Goal: Information Seeking & Learning: Learn about a topic

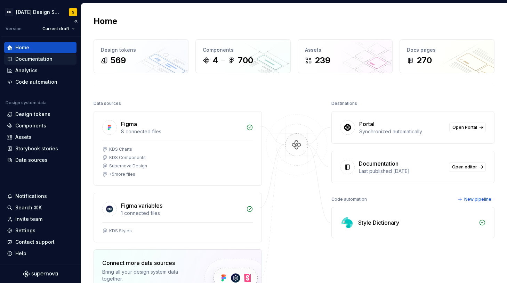
click at [33, 57] on div "Documentation" at bounding box center [33, 59] width 37 height 7
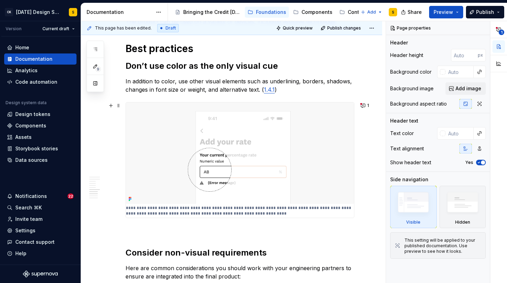
scroll to position [544, 0]
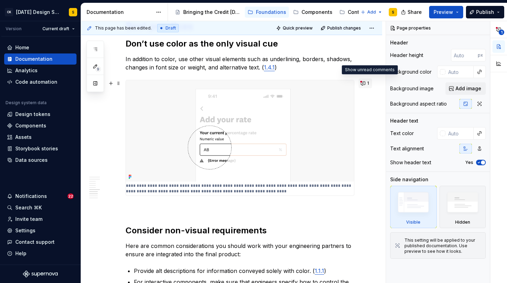
click at [368, 84] on button "1" at bounding box center [365, 84] width 14 height 10
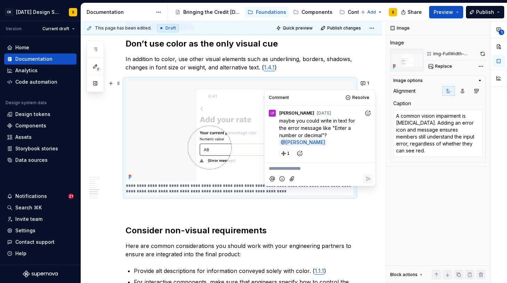
click at [378, 79] on div "Usable for everyone It’s important that Credit [DATE] products are usable and u…" at bounding box center [231, 201] width 301 height 1234
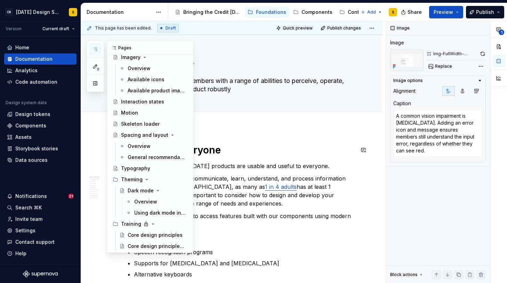
scroll to position [186, 0]
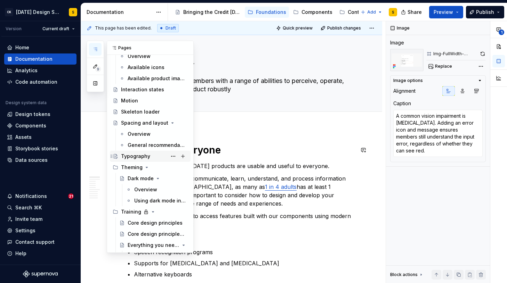
click at [138, 154] on div "Typography" at bounding box center [135, 156] width 29 height 7
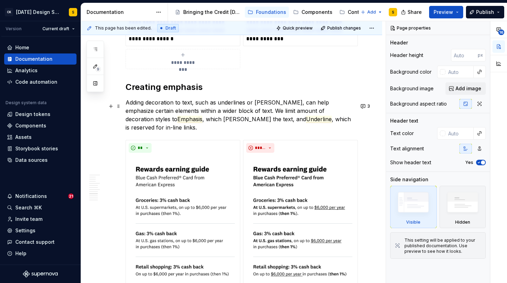
scroll to position [969, 0]
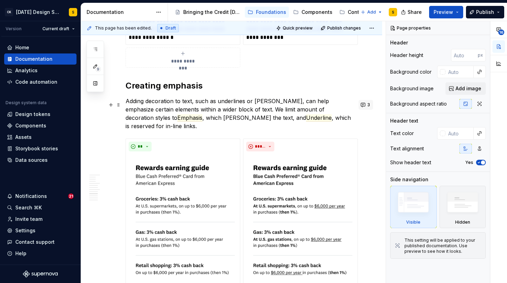
click at [366, 106] on button "3" at bounding box center [365, 105] width 15 height 10
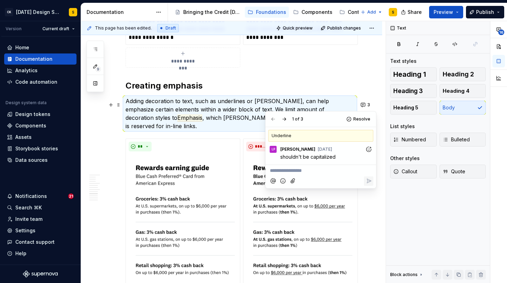
click at [367, 83] on div "Principles Readable Our type scale was designed to help readers understand comm…" at bounding box center [231, 168] width 301 height 2037
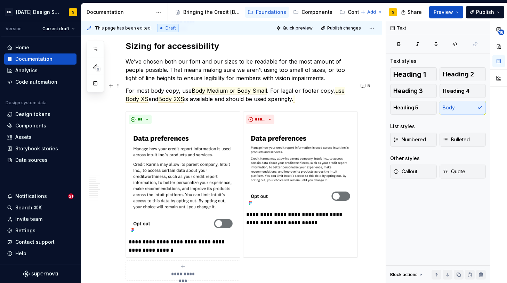
scroll to position [1300, 0]
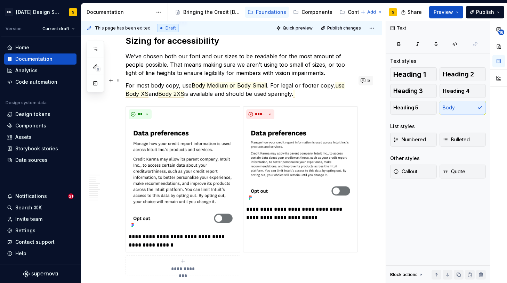
click at [370, 83] on button "5" at bounding box center [365, 81] width 15 height 10
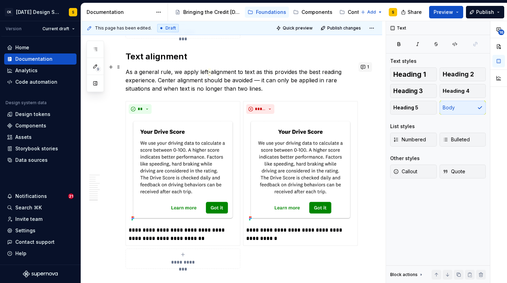
scroll to position [1792, 0]
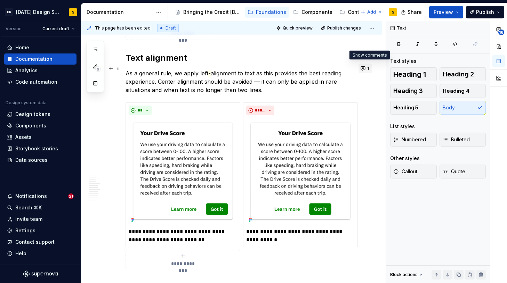
click at [369, 67] on button "1" at bounding box center [365, 69] width 14 height 10
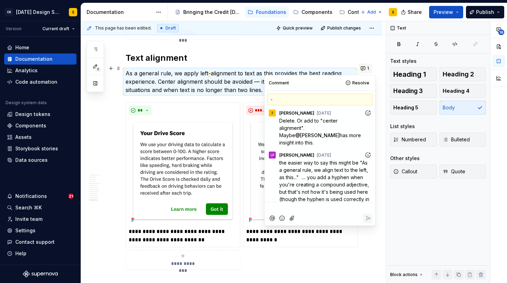
scroll to position [4, 0]
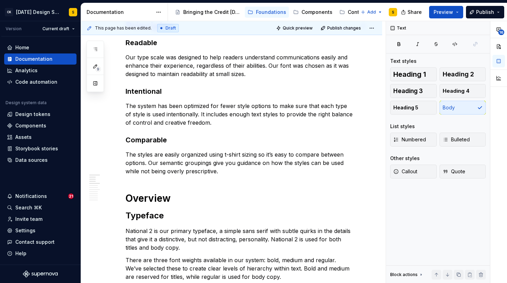
scroll to position [0, 0]
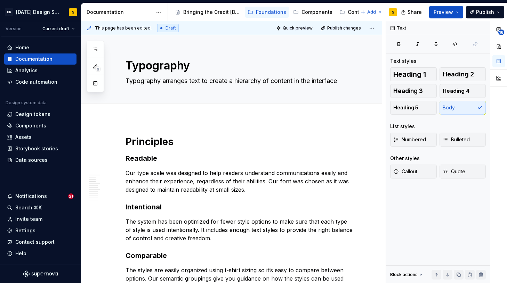
type textarea "*"
